Goal: Information Seeking & Learning: Learn about a topic

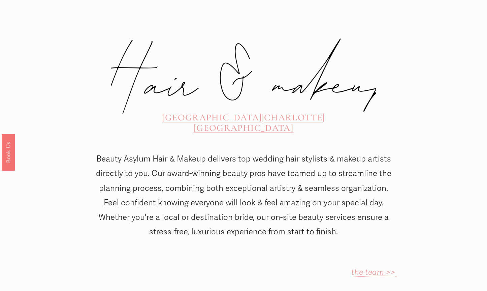
scroll to position [248, 0]
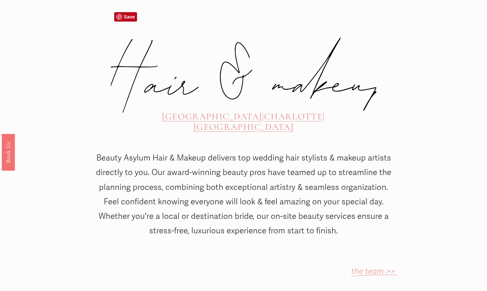
click at [174, 111] on span "[GEOGRAPHIC_DATA]" at bounding box center [212, 116] width 100 height 11
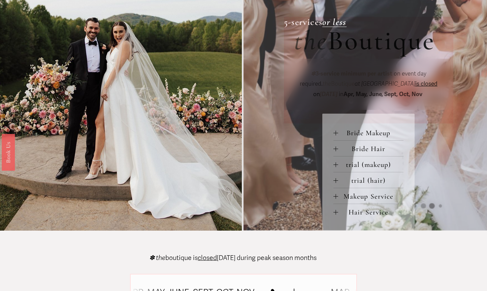
scroll to position [234, 0]
click at [368, 195] on span "Makeup Service" at bounding box center [371, 196] width 66 height 8
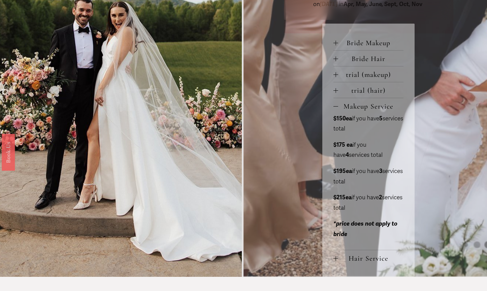
scroll to position [273, 0]
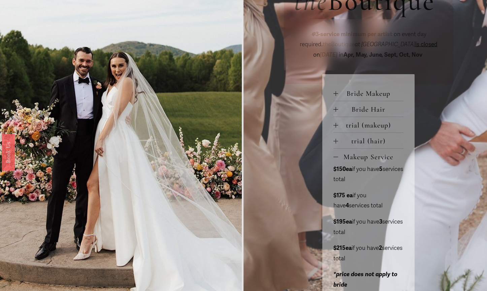
click at [367, 92] on span "Bride Makeup" at bounding box center [371, 93] width 66 height 8
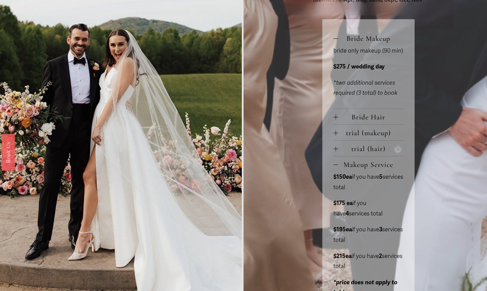
scroll to position [327, 0]
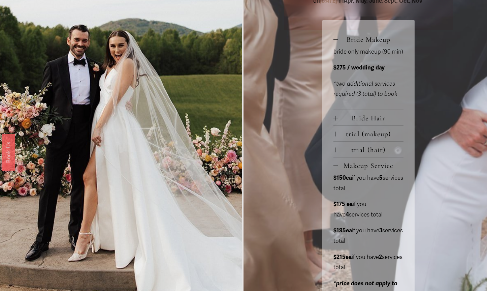
click at [336, 132] on button "trial (makeup)" at bounding box center [368, 133] width 70 height 15
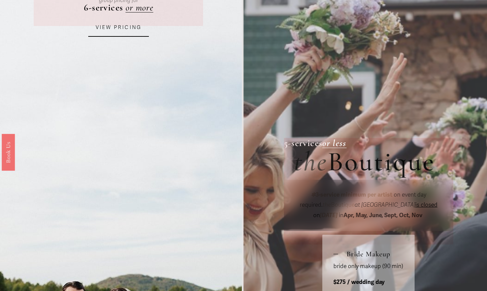
scroll to position [81, 0]
